Goal: Task Accomplishment & Management: Use online tool/utility

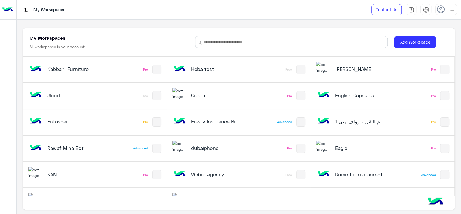
scroll to position [181, 0]
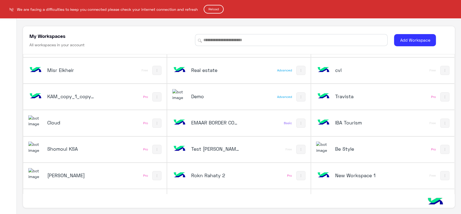
click at [209, 8] on button "Reload" at bounding box center [214, 9] width 20 height 9
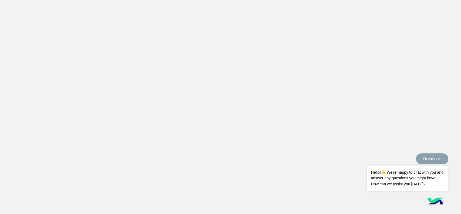
click at [425, 160] on button "Dismiss ✕" at bounding box center [432, 158] width 32 height 11
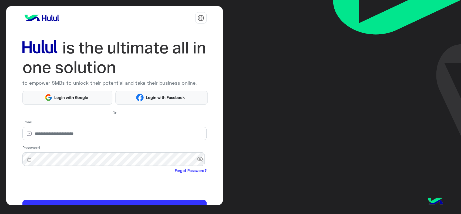
scroll to position [29, 0]
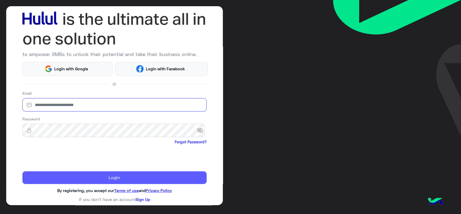
type input "**********"
click at [31, 174] on button "Login" at bounding box center [114, 177] width 184 height 13
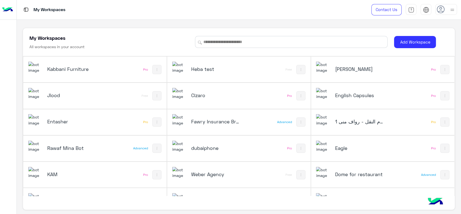
click at [23, 133] on div "Entasher Pro" at bounding box center [94, 122] width 143 height 26
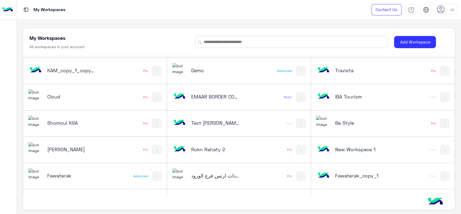
scroll to position [253, 0]
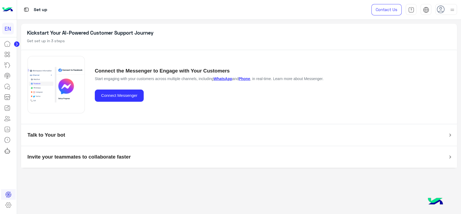
click at [13, 18] on div at bounding box center [8, 10] width 17 height 20
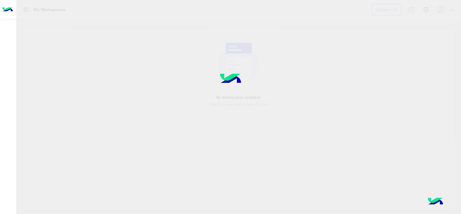
click at [11, 6] on img at bounding box center [7, 9] width 11 height 11
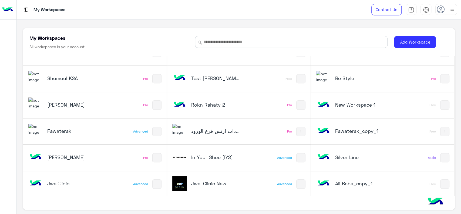
scroll to position [2, 0]
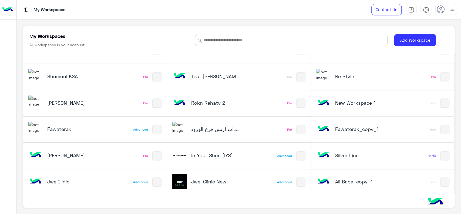
click at [197, 158] on div "In Your Shoe (IYS)" at bounding box center [212, 156] width 80 height 16
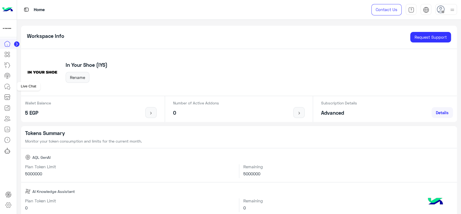
click at [4, 82] on link at bounding box center [7, 86] width 15 height 11
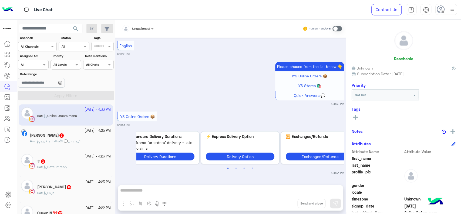
scroll to position [2, 16]
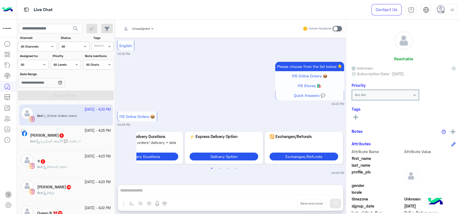
click at [10, 14] on img at bounding box center [7, 9] width 11 height 11
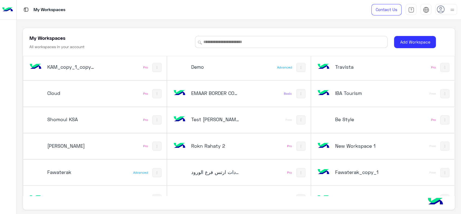
scroll to position [212, 0]
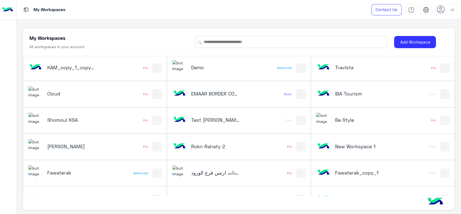
click at [108, 94] on div "Cloud Pro" at bounding box center [94, 94] width 143 height 26
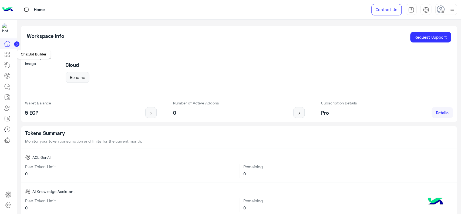
click at [11, 54] on link at bounding box center [7, 54] width 15 height 11
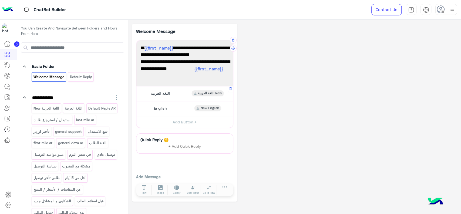
click at [160, 94] on span "اللغة العربية" at bounding box center [160, 93] width 19 height 5
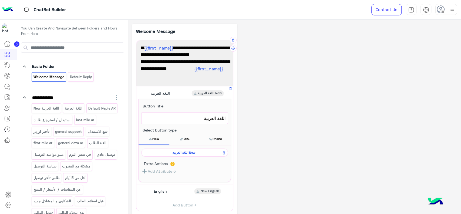
click at [181, 154] on div "اللغة العربية New" at bounding box center [184, 152] width 87 height 8
click at [181, 154] on span "اللغة العربية New" at bounding box center [183, 152] width 79 height 5
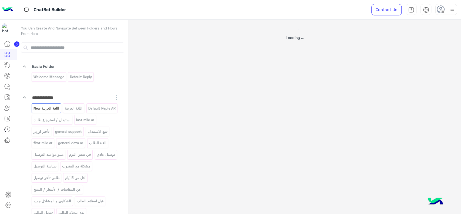
select select "*"
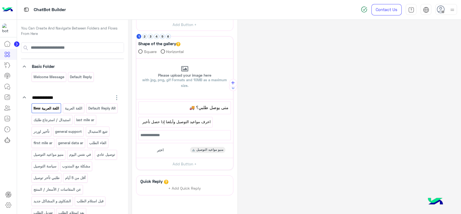
scroll to position [156, 0]
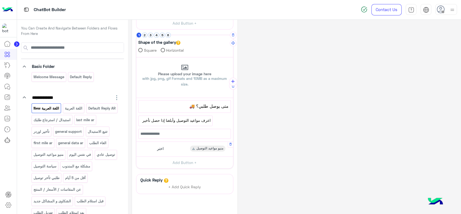
click at [179, 146] on div "اختر منيو مواعيد التوصيل" at bounding box center [184, 148] width 93 height 11
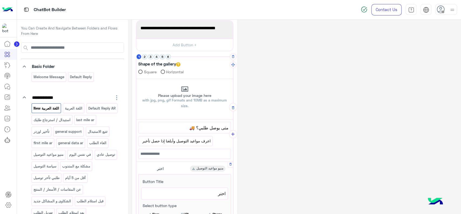
scroll to position [132, 0]
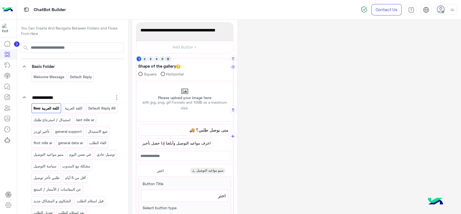
click at [170, 58] on button "6" at bounding box center [167, 58] width 5 height 5
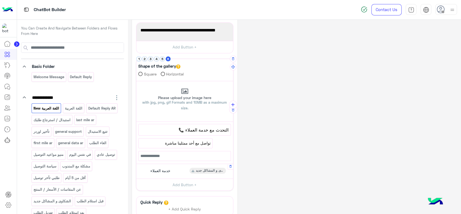
click at [178, 168] on div "خدمة العملاء الشكاوى و المشاكل جديد" at bounding box center [184, 170] width 93 height 11
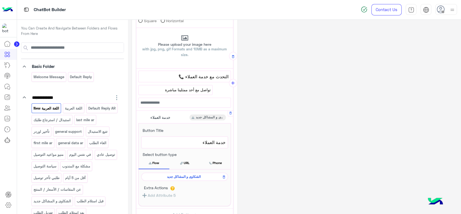
scroll to position [187, 0]
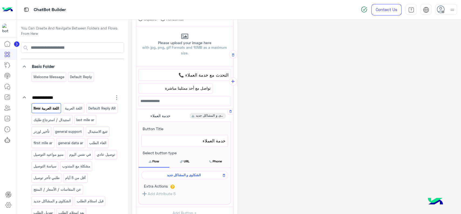
click at [176, 172] on span "الشكاوى و المشاكل جديد" at bounding box center [183, 174] width 79 height 5
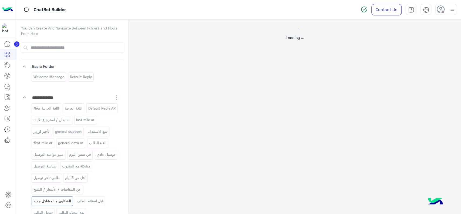
scroll to position [0, 0]
select select "*"
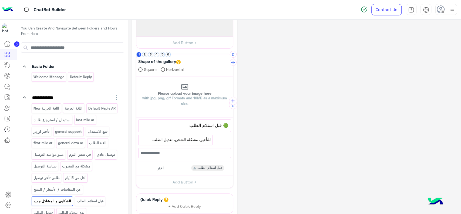
scroll to position [110, 0]
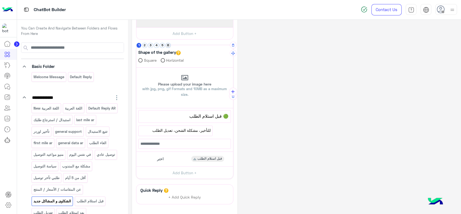
click at [167, 45] on button "6" at bounding box center [167, 45] width 5 height 5
click at [162, 44] on button "5" at bounding box center [162, 45] width 5 height 5
click at [155, 44] on button "4" at bounding box center [156, 45] width 5 height 5
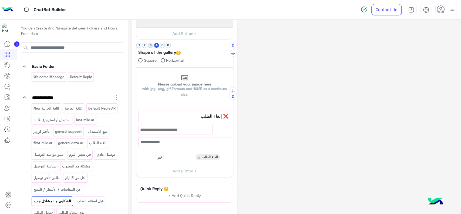
click at [151, 44] on button "3" at bounding box center [150, 45] width 5 height 5
click at [146, 44] on button "2" at bounding box center [144, 45] width 5 height 5
click at [138, 44] on button "1" at bounding box center [138, 45] width 5 height 5
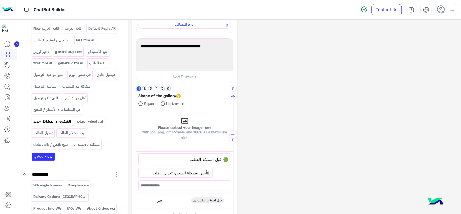
scroll to position [67, 0]
click at [167, 89] on button "6" at bounding box center [167, 88] width 5 height 5
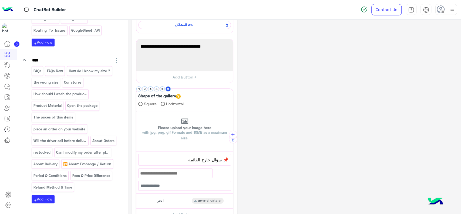
scroll to position [588, 0]
click at [50, 69] on p "FAQs New" at bounding box center [55, 70] width 17 height 6
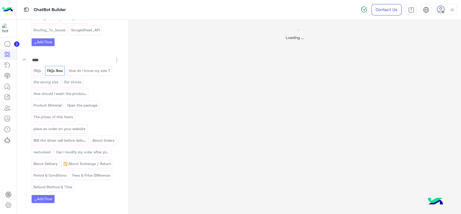
scroll to position [0, 0]
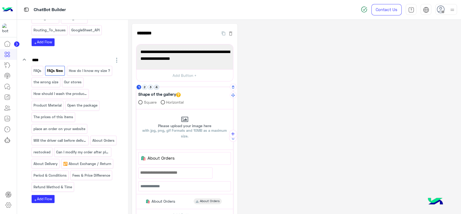
click at [157, 88] on button "4" at bounding box center [156, 86] width 5 height 5
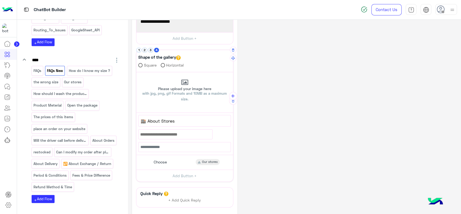
scroll to position [37, 0]
click at [165, 159] on span "Choose" at bounding box center [160, 161] width 13 height 5
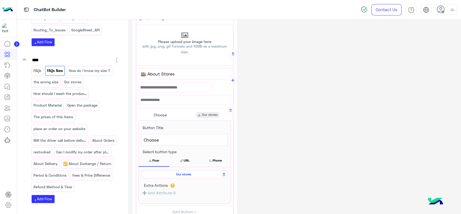
scroll to position [84, 0]
click at [166, 174] on span "Our stores" at bounding box center [183, 173] width 79 height 5
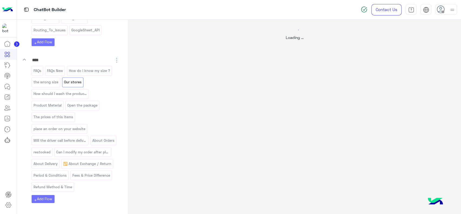
scroll to position [0, 0]
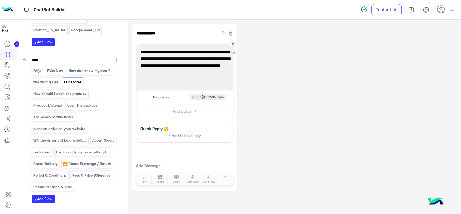
click at [163, 57] on span "We're currently available online only. Access our website through this link [UR…" at bounding box center [184, 65] width 89 height 35
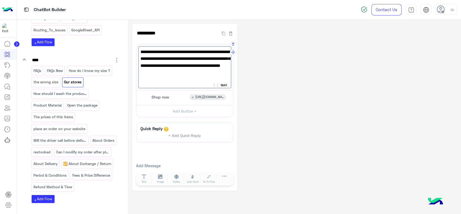
paste textarea "**********"
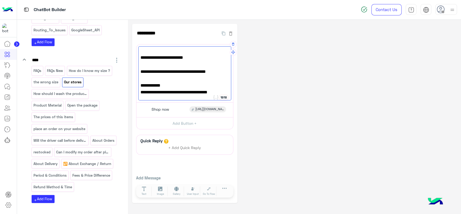
scroll to position [44, 0]
paste textarea "**********"
click at [139, 92] on div "✨ Welcome! Here are our branch details: 🕒 Working Hours: Daily: 10:00 AM – 11:0…" at bounding box center [184, 73] width 93 height 54
paste textarea "**"
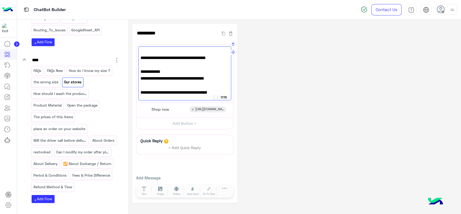
paste textarea "**"
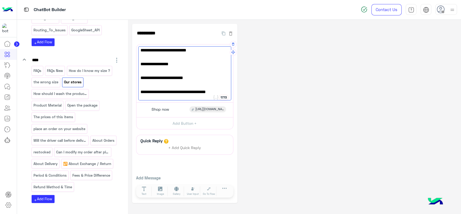
scroll to position [0, 0]
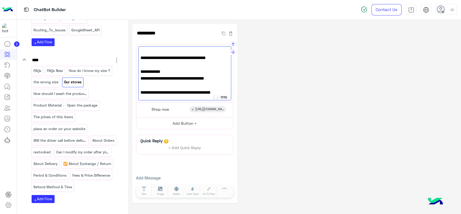
type textarea "**********"
click at [170, 124] on button "Add Button +" at bounding box center [184, 123] width 97 height 12
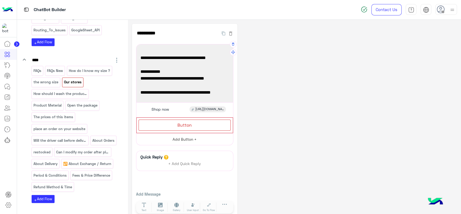
click at [170, 124] on div "Button" at bounding box center [184, 124] width 92 height 11
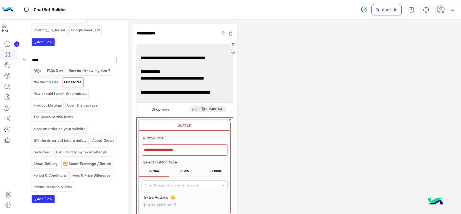
click at [163, 148] on div at bounding box center [185, 149] width 86 height 11
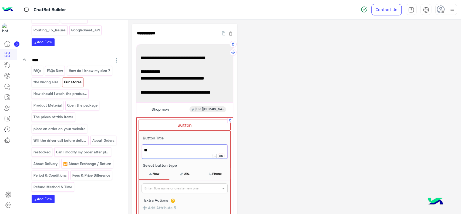
type textarea "*"
type textarea "**********"
click at [163, 151] on span "Store Policy" at bounding box center [184, 149] width 81 height 7
click at [174, 188] on input "text" at bounding box center [175, 187] width 62 height 5
paste input "**********"
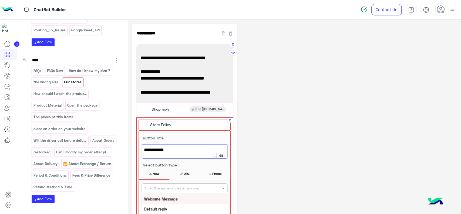
type input "**********"
click at [216, 186] on button "+ Create Flow" at bounding box center [217, 188] width 19 height 6
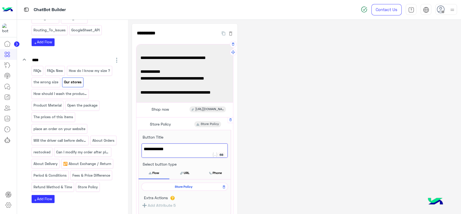
click at [186, 183] on div "Store Policy" at bounding box center [184, 186] width 87 height 8
click at [185, 186] on span "Store Policy" at bounding box center [183, 186] width 79 height 5
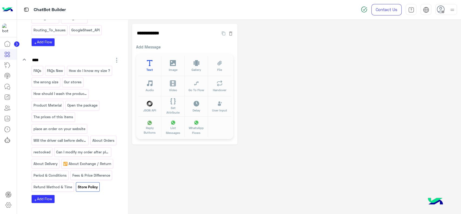
click at [151, 59] on button "Text" at bounding box center [149, 66] width 23 height 20
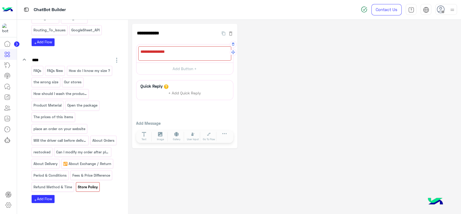
click at [156, 52] on div at bounding box center [184, 53] width 93 height 14
paste textarea "**********"
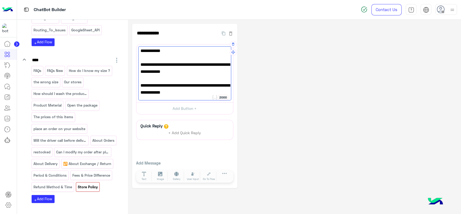
scroll to position [91, 0]
click at [255, 71] on div "**********" at bounding box center [294, 106] width 325 height 164
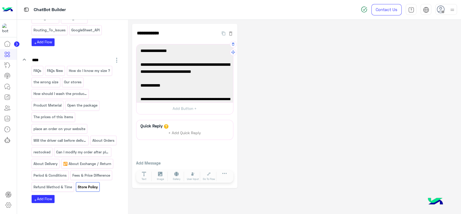
scroll to position [90, 0]
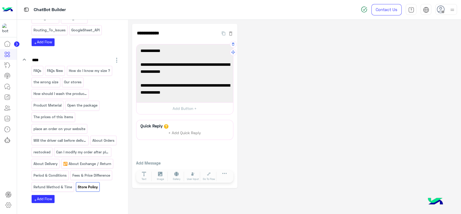
click at [145, 79] on div "Return & Exchange Policy Customers may return or exchange any product purchased…" at bounding box center [184, 73] width 93 height 54
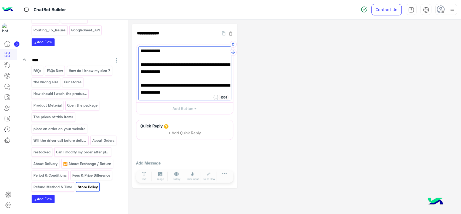
paste textarea "**********"
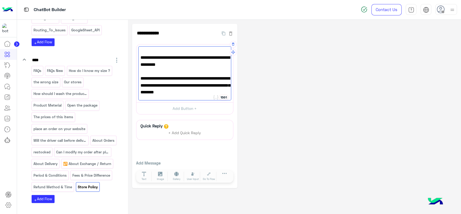
scroll to position [0, 0]
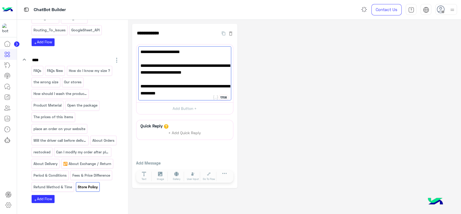
type textarea "**********"
click at [184, 109] on button "Add Button +" at bounding box center [184, 108] width 97 height 12
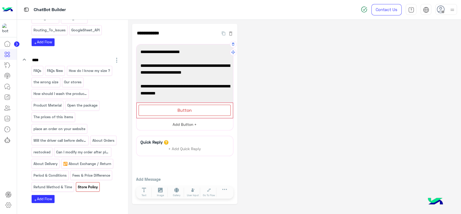
click at [184, 109] on span "Button" at bounding box center [184, 109] width 14 height 5
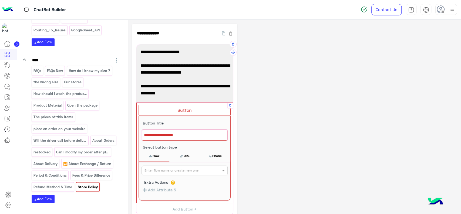
click at [170, 137] on div at bounding box center [185, 134] width 86 height 11
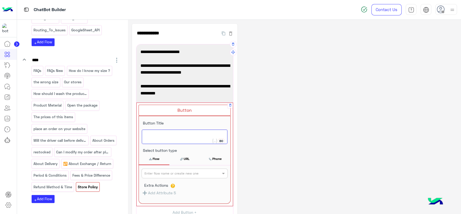
type textarea "*"
type textarea "*********"
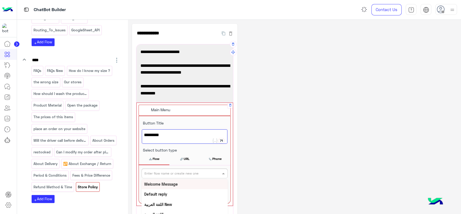
click at [163, 170] on input "text" at bounding box center [175, 172] width 62 height 5
type input "***"
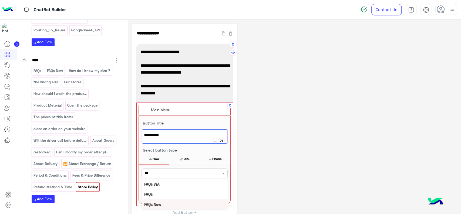
click at [157, 202] on b "FAQs New" at bounding box center [152, 204] width 17 height 5
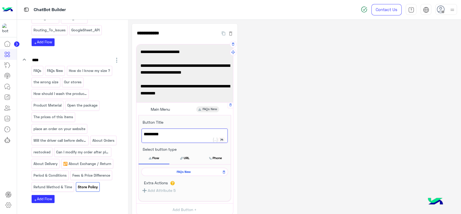
click at [278, 131] on div "**********" at bounding box center [294, 156] width 325 height 265
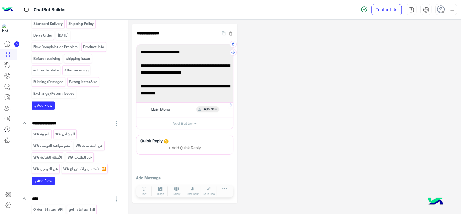
scroll to position [387, 0]
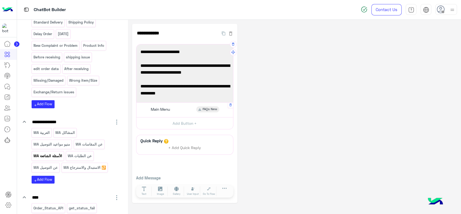
click at [60, 153] on p "الأسئلة الشائعة WA" at bounding box center [47, 156] width 29 height 6
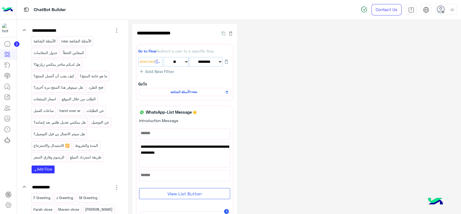
scroll to position [826, 0]
click at [82, 38] on p "الأسئلة الشائعة new" at bounding box center [76, 41] width 31 height 6
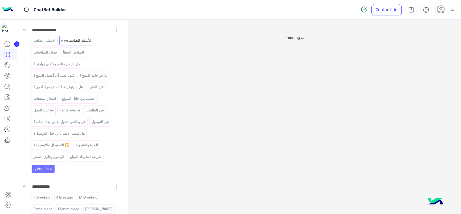
select select "*"
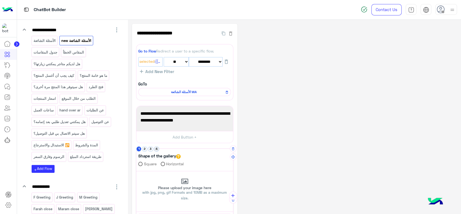
click at [158, 149] on button "4" at bounding box center [156, 148] width 5 height 5
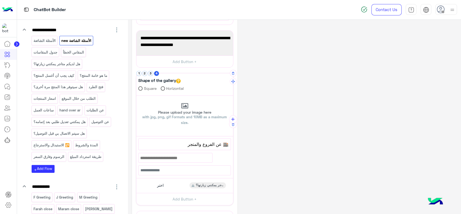
scroll to position [76, 0]
click at [170, 183] on div "اختر هل لديكم متاجر يمكنني زيارتها؟" at bounding box center [184, 185] width 93 height 11
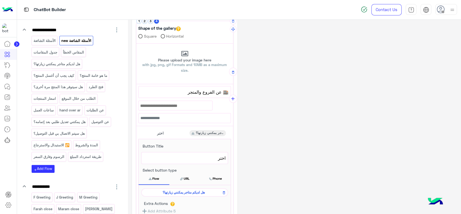
scroll to position [130, 0]
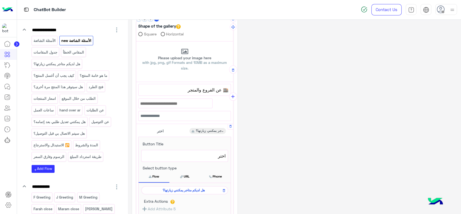
click at [177, 186] on div "هل لديكم متاجر يمكنني زيارتها؟" at bounding box center [184, 190] width 87 height 8
click at [177, 188] on span "هل لديكم متاجر يمكنني زيارتها؟" at bounding box center [183, 189] width 79 height 5
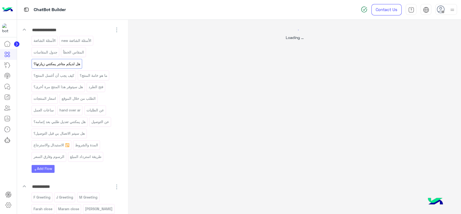
scroll to position [0, 0]
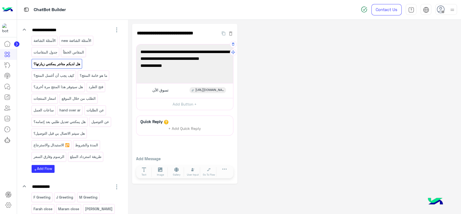
click at [202, 62] on span "متوفرون حاليًا فقط على الإنترنت. زوروا موقعنا [URL][DOMAIN_NAME] لتجربة تسوق سه…" at bounding box center [184, 55] width 89 height 14
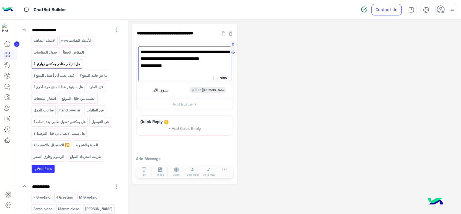
paste textarea "**********"
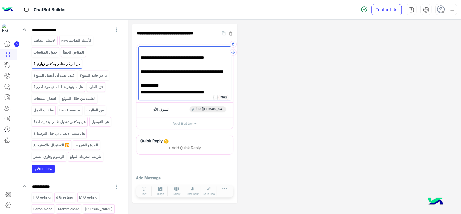
scroll to position [44, 0]
paste textarea "**********"
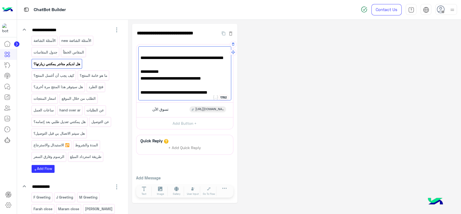
scroll to position [51, 0]
click at [141, 90] on span "[URL][DOMAIN_NAME]" at bounding box center [184, 92] width 89 height 7
paste textarea "**"
type textarea "**********"
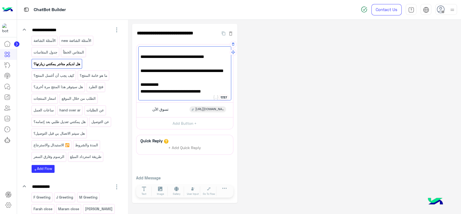
scroll to position [0, 0]
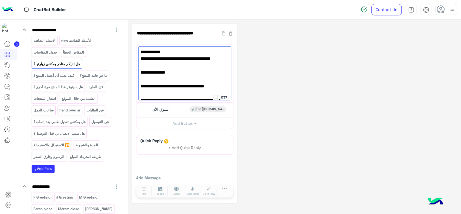
click at [257, 82] on div "**********" at bounding box center [294, 113] width 325 height 179
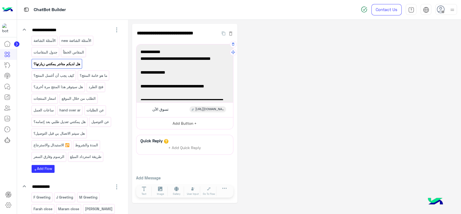
click at [200, 119] on button "Add Button +" at bounding box center [184, 123] width 97 height 12
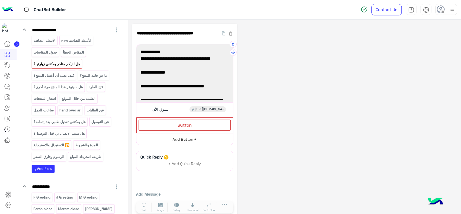
click at [200, 119] on div "Button" at bounding box center [184, 124] width 92 height 11
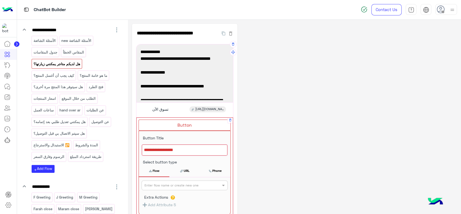
click at [184, 148] on div at bounding box center [185, 149] width 86 height 11
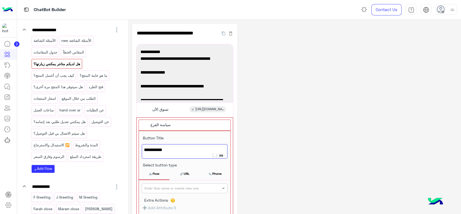
type textarea "**********"
click at [251, 154] on div "**********" at bounding box center [294, 165] width 325 height 282
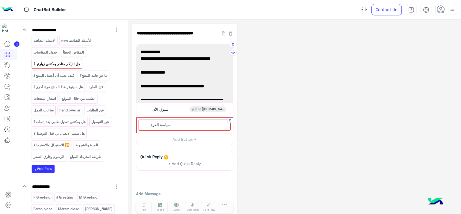
click at [193, 128] on div "سياسة الفرع" at bounding box center [184, 124] width 92 height 11
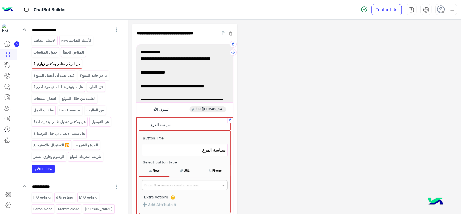
click at [204, 149] on span "سياسة الفرع" at bounding box center [184, 149] width 81 height 7
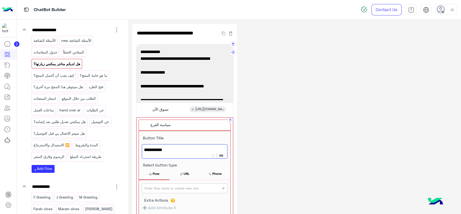
click at [181, 185] on input "text" at bounding box center [175, 187] width 62 height 5
paste input "**********"
type input "**********"
click at [217, 185] on div "**********" at bounding box center [185, 187] width 86 height 5
click at [218, 187] on button "+ Create Flow" at bounding box center [217, 188] width 19 height 6
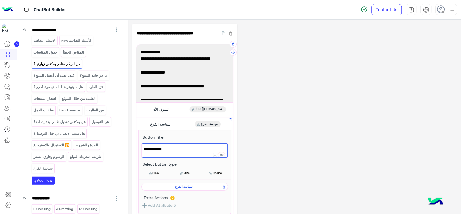
click at [189, 187] on span "سياسة الفرع" at bounding box center [183, 186] width 79 height 5
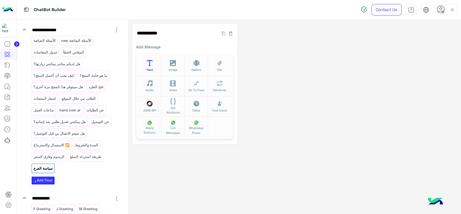
click at [153, 63] on button "Text" at bounding box center [149, 66] width 23 height 20
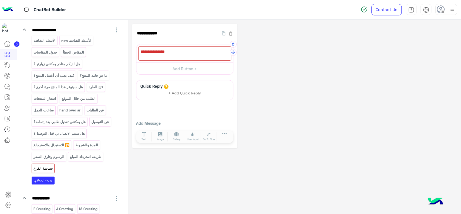
click at [177, 56] on div at bounding box center [184, 53] width 93 height 14
paste textarea "**********"
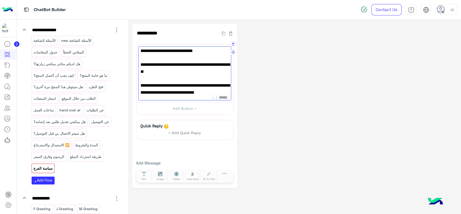
scroll to position [22, 0]
type textarea "**********"
click at [180, 111] on button "Add Button +" at bounding box center [184, 108] width 97 height 12
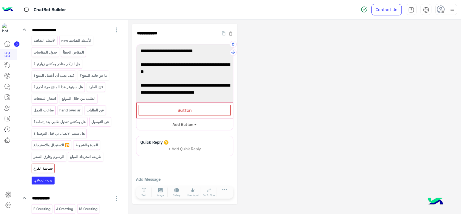
click at [180, 111] on span "Button" at bounding box center [184, 109] width 14 height 5
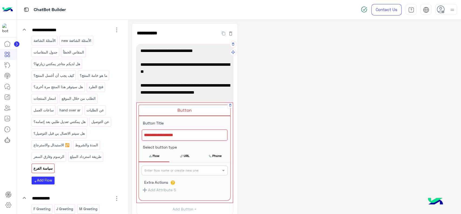
click at [174, 133] on div at bounding box center [185, 134] width 86 height 11
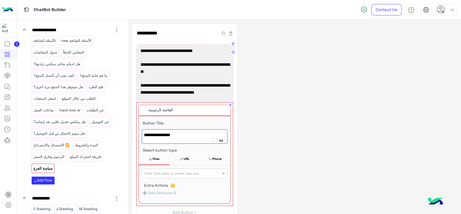
type textarea "**********"
click at [175, 174] on input "text" at bounding box center [175, 172] width 62 height 5
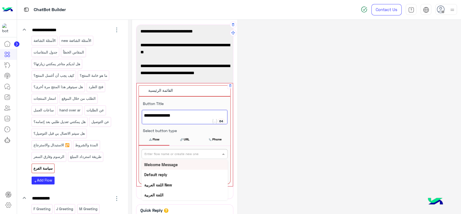
scroll to position [21, 0]
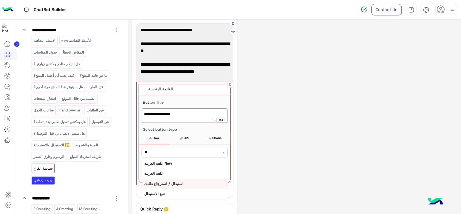
type input "*"
type input "**"
click at [180, 193] on div "الأسئلة الشائعة new" at bounding box center [184, 193] width 86 height 10
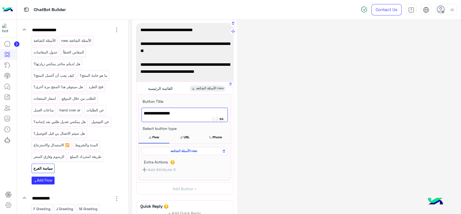
click at [252, 135] on div "**********" at bounding box center [294, 135] width 325 height 265
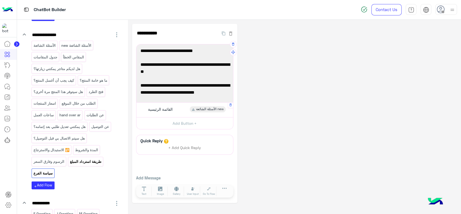
scroll to position [821, 0]
click at [170, 99] on div "سياسة الاسترجاع والاستبدال يمكن استرجاع أو استبدال أي منتج تم شراؤه من الفرع خل…" at bounding box center [184, 73] width 93 height 54
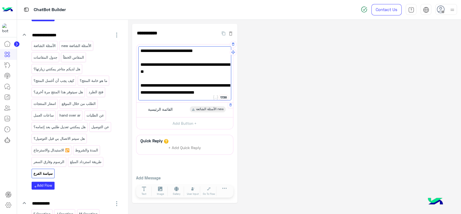
scroll to position [0, 0]
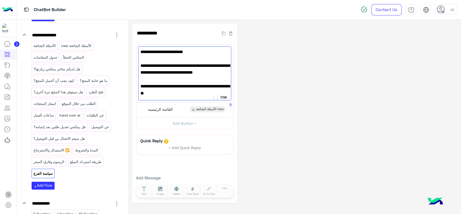
click at [244, 94] on div "**********" at bounding box center [294, 113] width 325 height 179
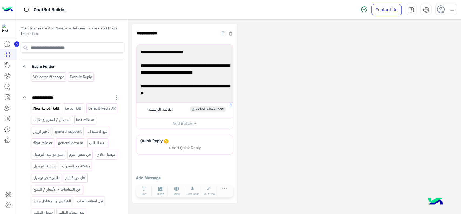
click at [52, 106] on p "اللغة العربية New" at bounding box center [46, 108] width 26 height 6
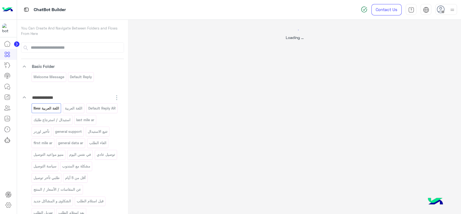
select select "*"
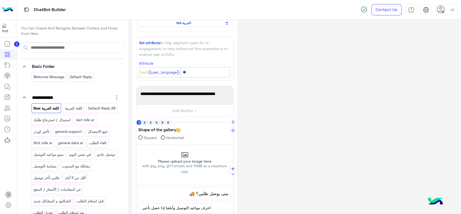
scroll to position [70, 0]
click at [170, 120] on button "6" at bounding box center [167, 121] width 5 height 5
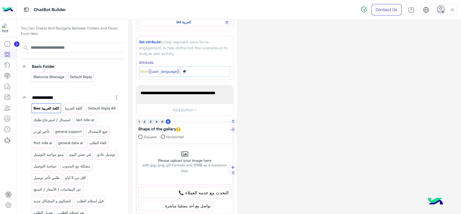
click at [170, 120] on button "6" at bounding box center [167, 121] width 5 height 5
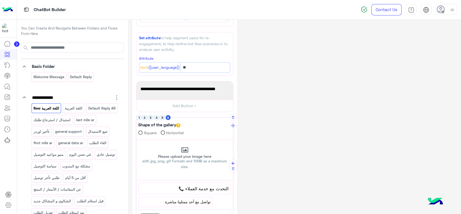
scroll to position [74, 0]
click at [164, 117] on button "5" at bounding box center [162, 116] width 5 height 5
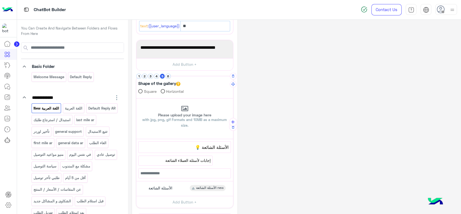
scroll to position [118, 0]
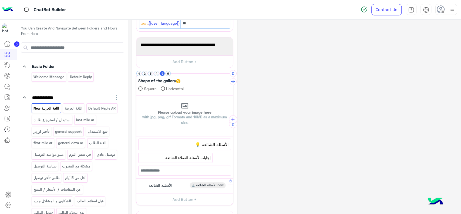
click at [168, 184] on span "الأسئلة الشائعة" at bounding box center [160, 184] width 24 height 5
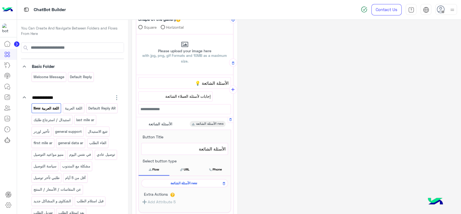
scroll to position [182, 0]
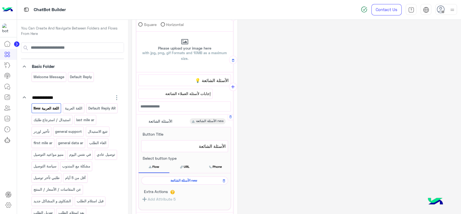
click at [168, 180] on span "الأسئلة الشائعة new" at bounding box center [183, 180] width 79 height 5
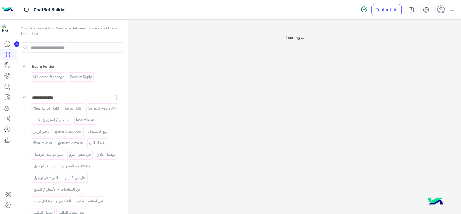
scroll to position [0, 0]
select select "*"
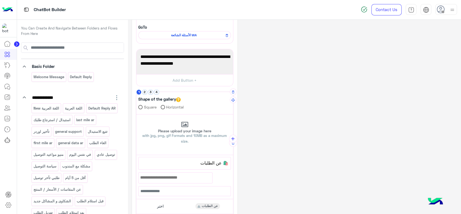
scroll to position [57, 0]
click at [155, 92] on button "4" at bounding box center [156, 91] width 5 height 5
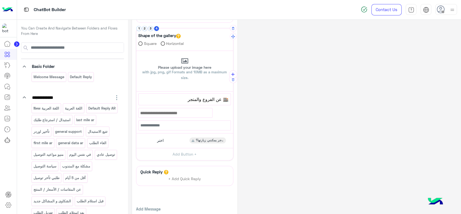
scroll to position [125, 0]
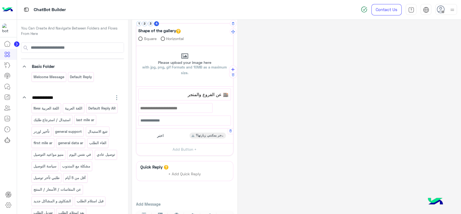
click at [160, 133] on span "اختر" at bounding box center [160, 135] width 7 height 5
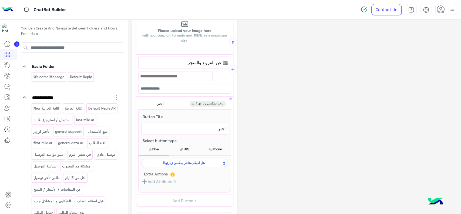
scroll to position [162, 0]
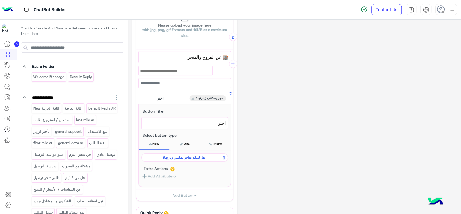
click at [162, 155] on span "هل لديكم متاجر يمكنني زيارتها؟" at bounding box center [183, 157] width 79 height 5
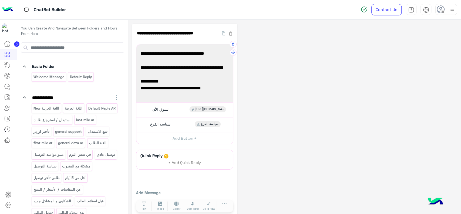
scroll to position [35, 0]
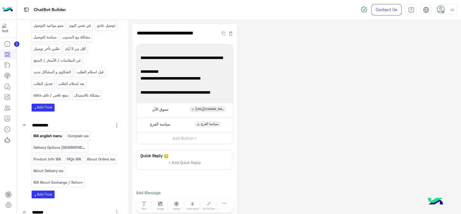
click at [61, 136] on p "WA english menu" at bounding box center [47, 136] width 29 height 6
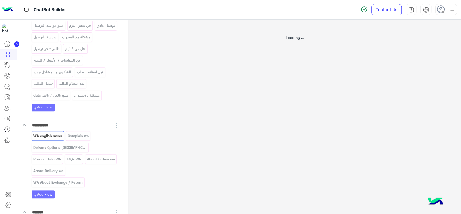
select select "*"
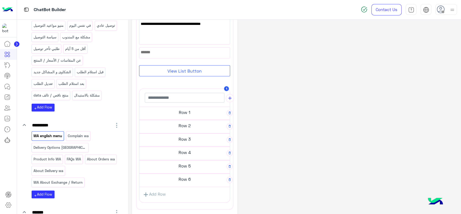
click at [172, 169] on h5 "Row 5" at bounding box center [184, 165] width 90 height 11
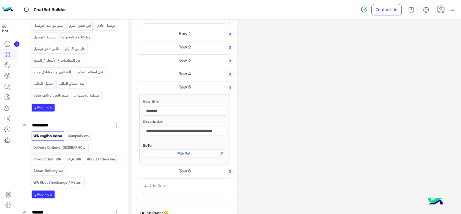
click at [184, 153] on span "FAQs WA" at bounding box center [184, 153] width 76 height 5
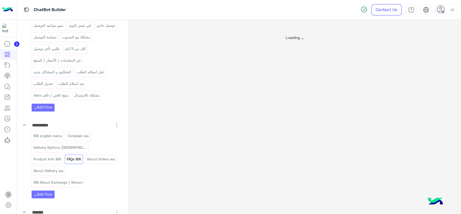
select select "*"
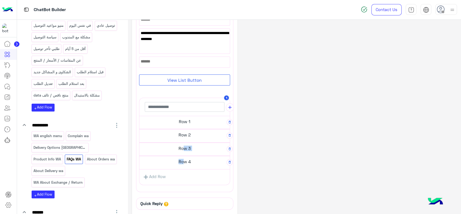
drag, startPoint x: 184, startPoint y: 153, endPoint x: 183, endPoint y: 161, distance: 8.4
click at [183, 161] on div "**********" at bounding box center [184, 142] width 90 height 81
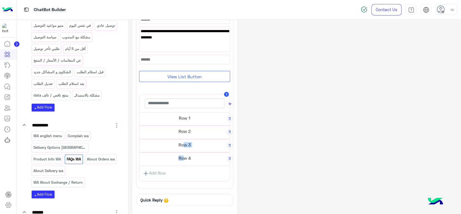
click at [183, 161] on h5 "Row 4" at bounding box center [184, 157] width 90 height 11
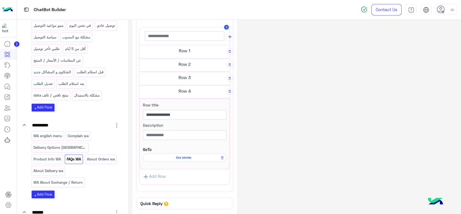
click at [184, 158] on span "Our stores" at bounding box center [184, 157] width 76 height 5
